Goal: Task Accomplishment & Management: Manage account settings

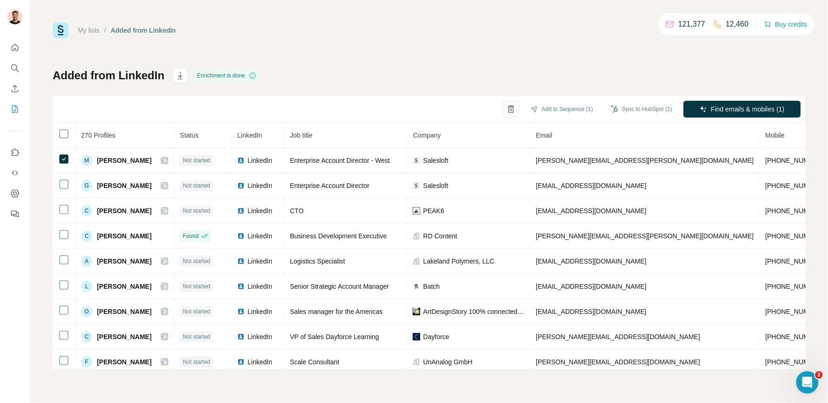
click at [510, 110] on icon "button" at bounding box center [511, 109] width 2 height 3
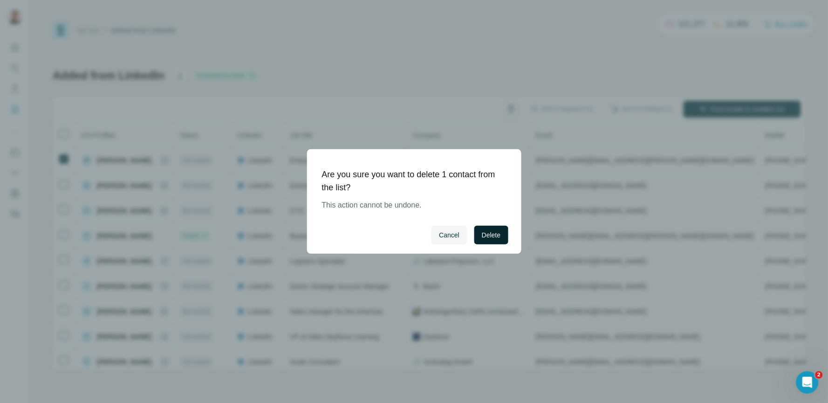
click at [486, 238] on span "Delete" at bounding box center [491, 234] width 19 height 9
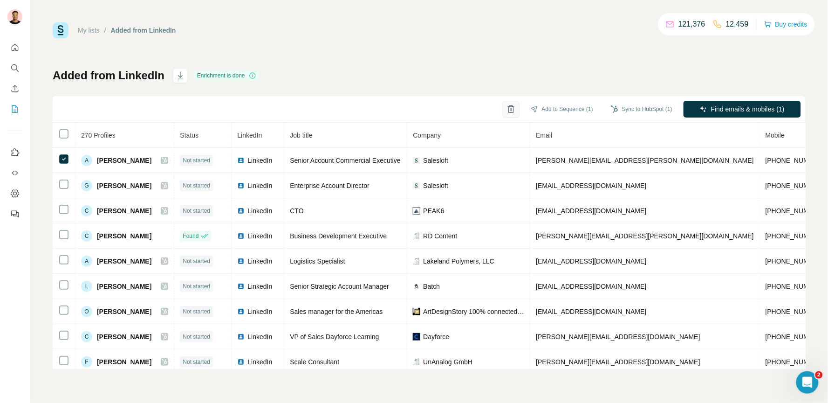
click at [509, 109] on icon "button" at bounding box center [511, 109] width 5 height 7
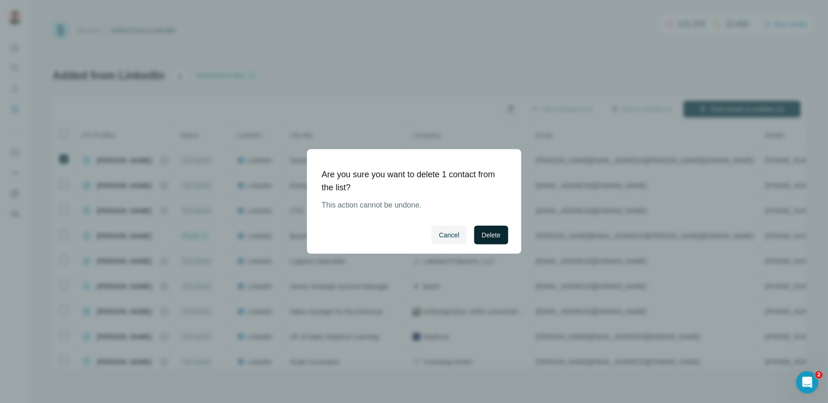
click at [486, 241] on button "Delete" at bounding box center [491, 235] width 34 height 19
